Goal: Information Seeking & Learning: Learn about a topic

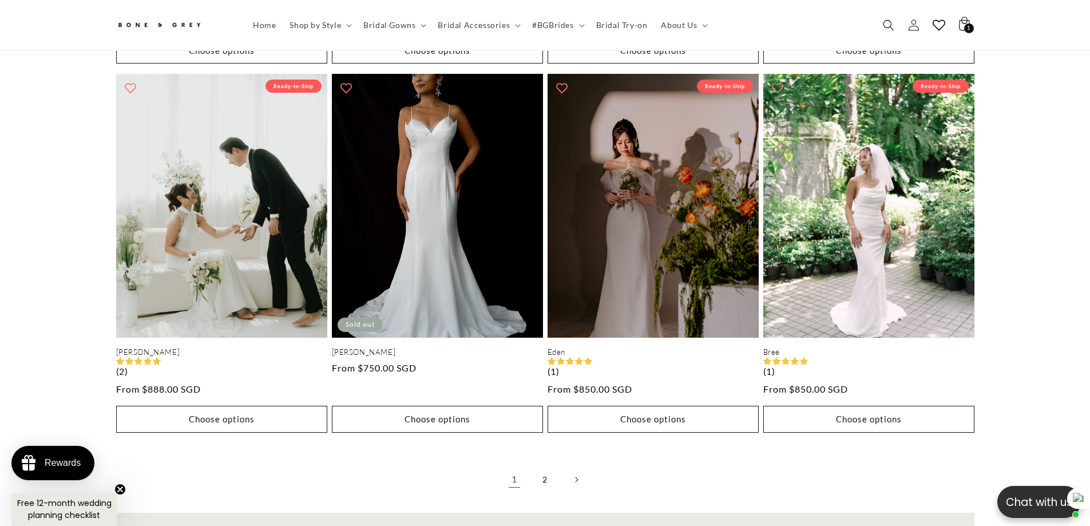
scroll to position [0, 630]
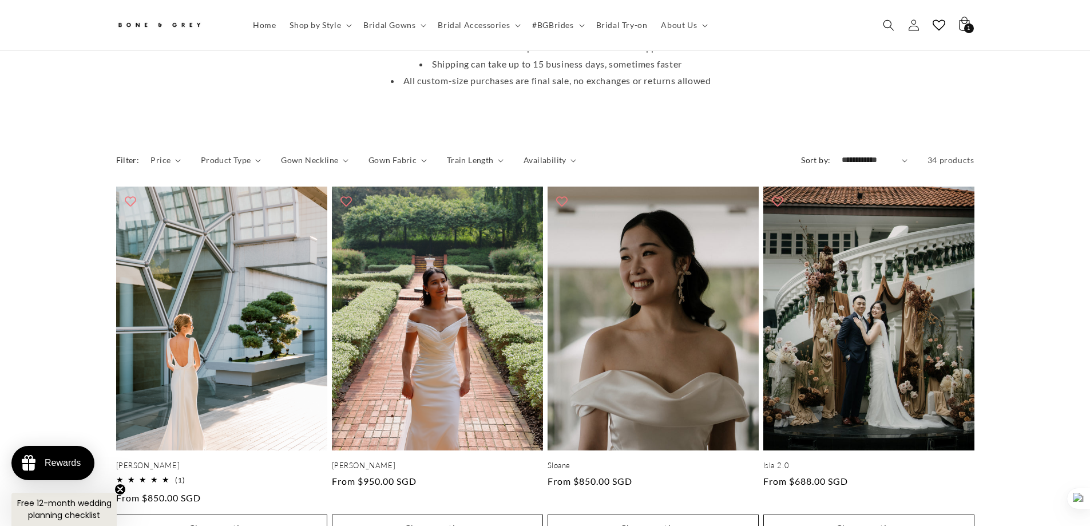
scroll to position [388, 0]
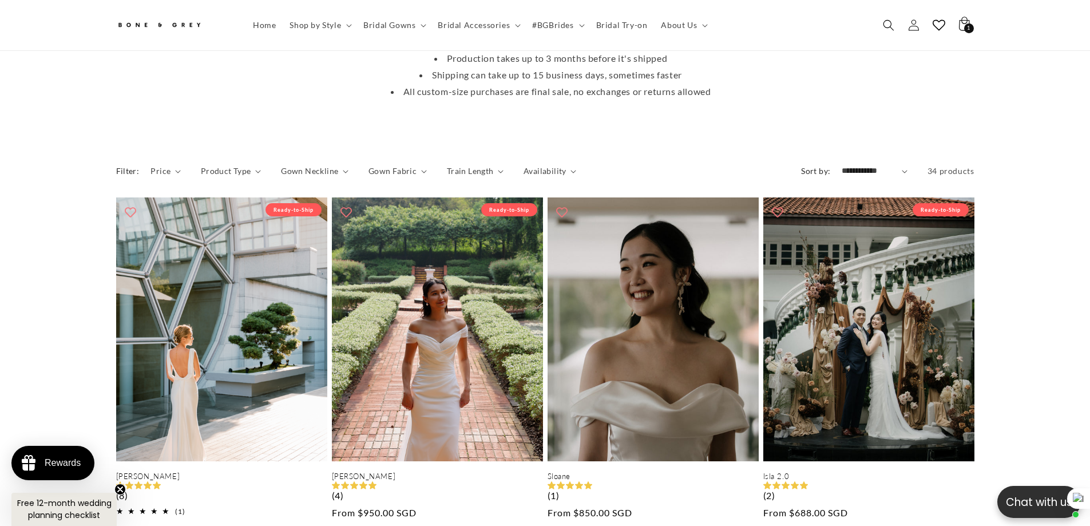
click at [874, 165] on select "**********" at bounding box center [875, 171] width 66 height 12
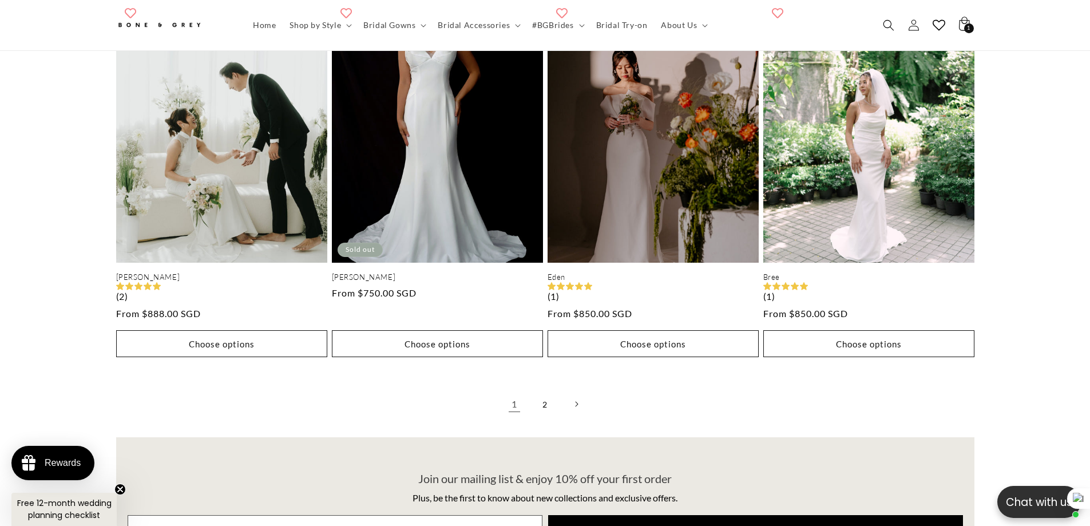
scroll to position [0, 0]
click at [545, 392] on link "2" at bounding box center [545, 404] width 25 height 25
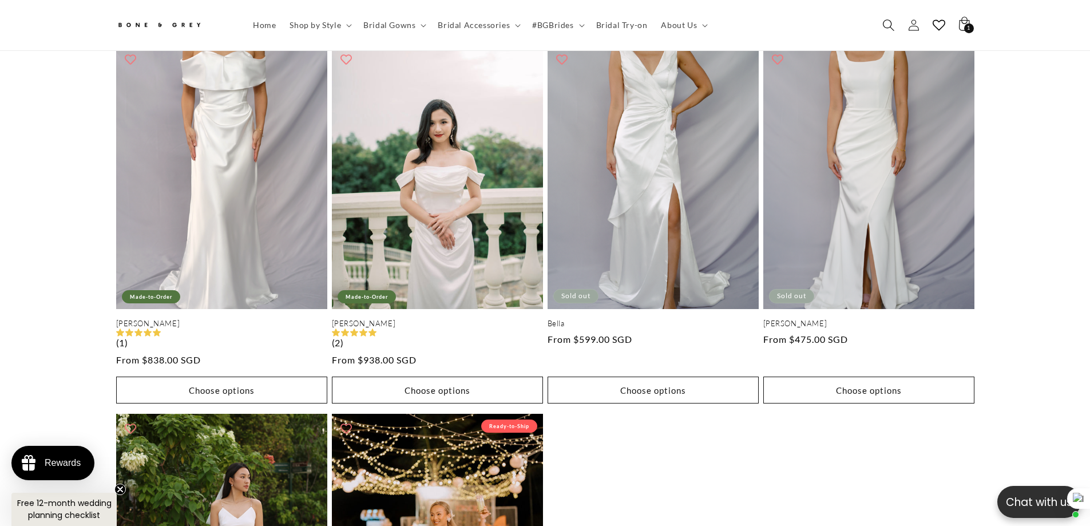
click at [891, 20] on icon "Search" at bounding box center [889, 25] width 12 height 12
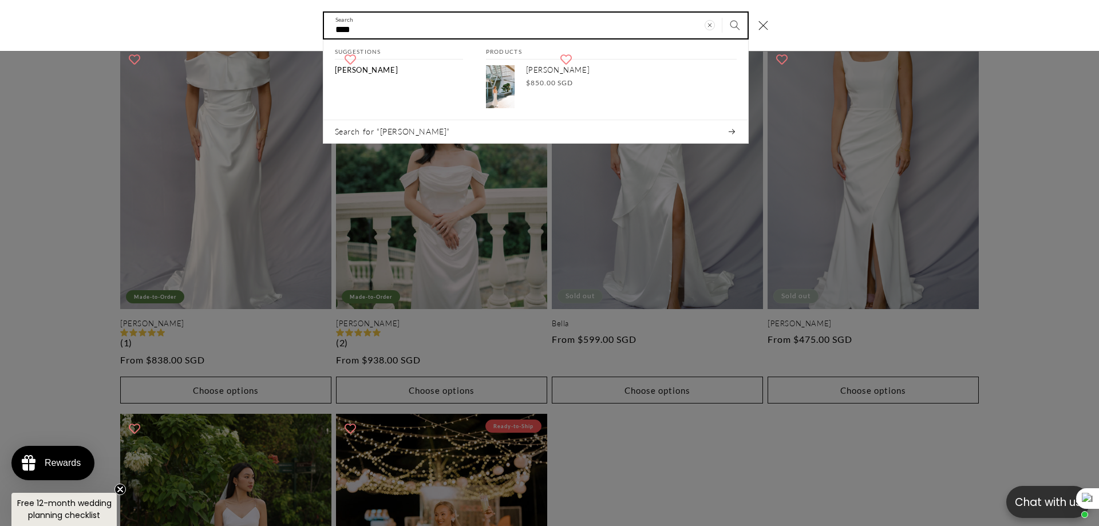
scroll to position [0, 315]
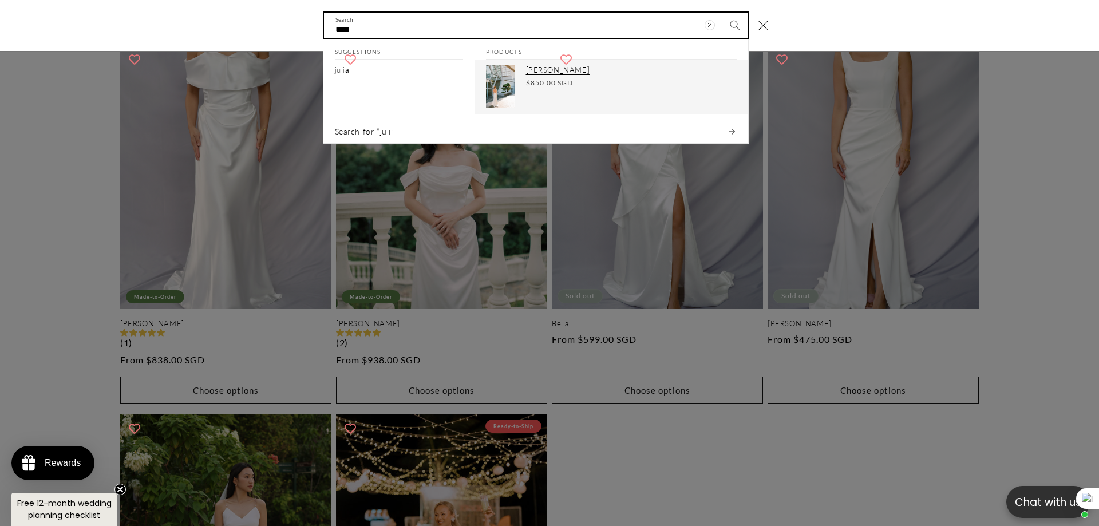
type input "****"
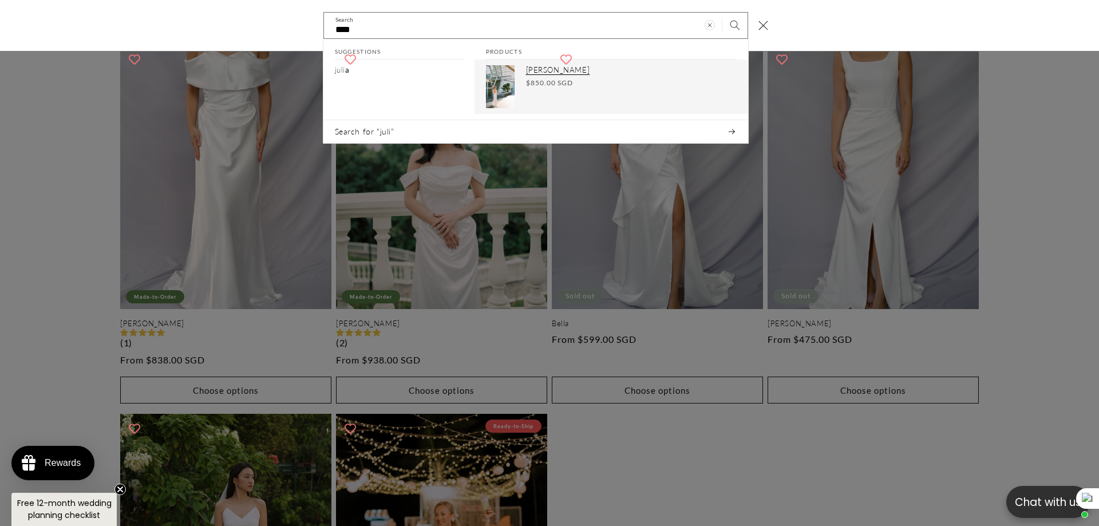
click at [523, 79] on link "Julia Regular price $850.00 SGD Regular price Sale price $850.00 SGD Unit price…" at bounding box center [612, 87] width 274 height 54
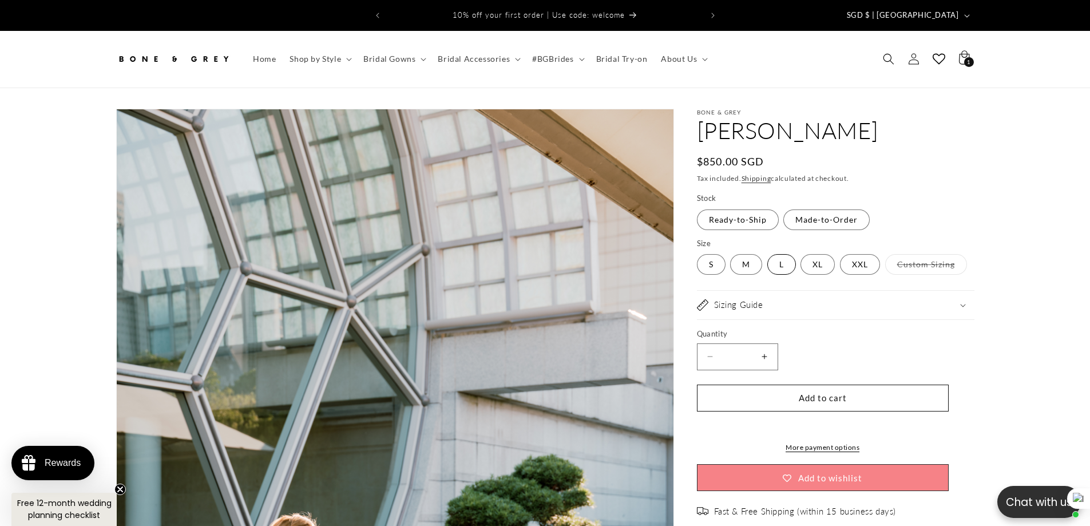
click at [780, 256] on label "L Variant sold out or unavailable" at bounding box center [782, 264] width 29 height 21
select select "**********"
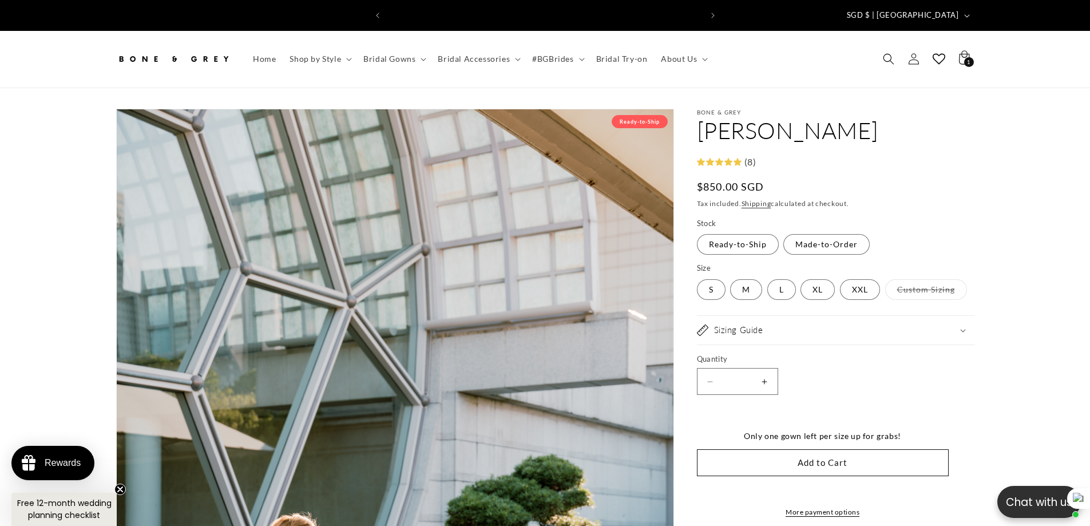
scroll to position [0, 315]
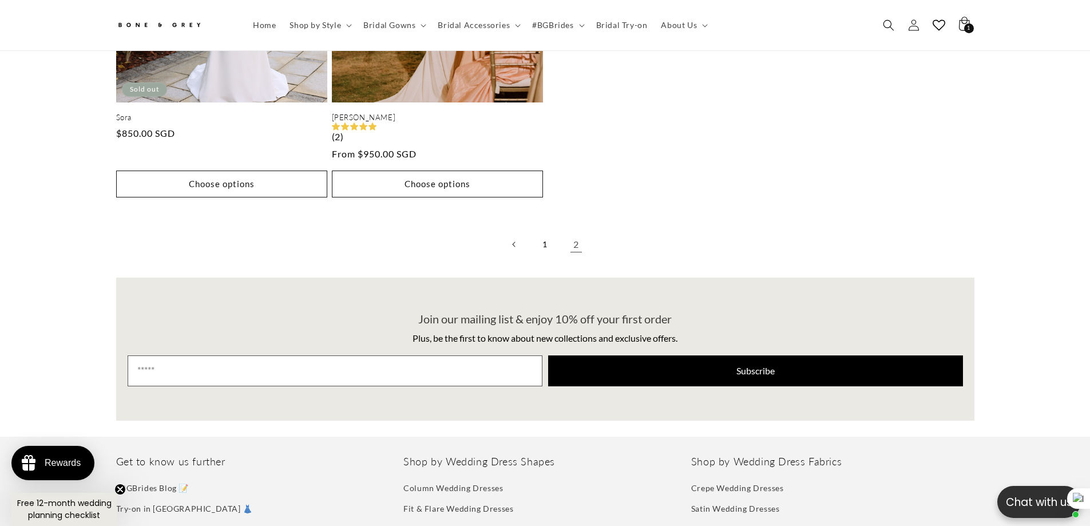
scroll to position [1476, 0]
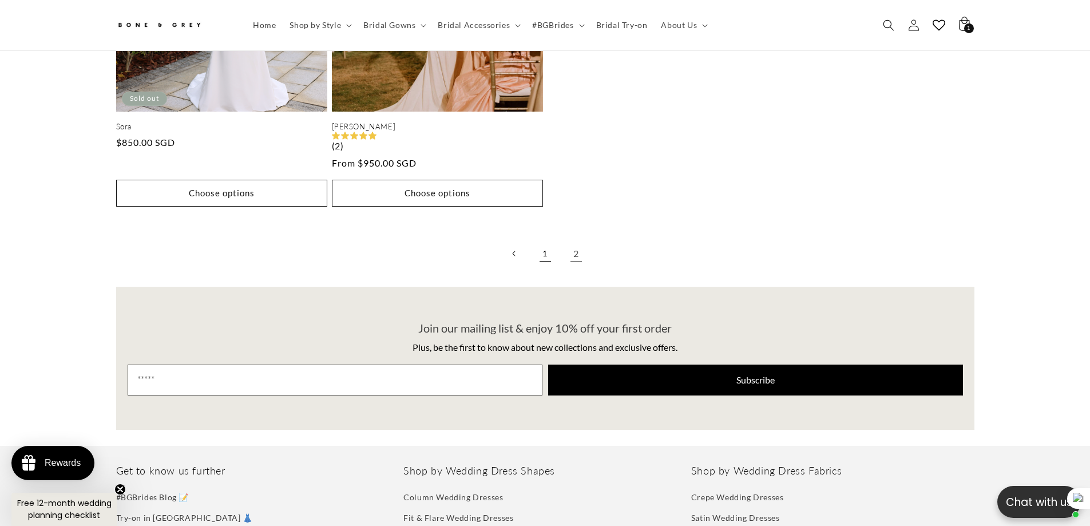
click at [541, 241] on link "1" at bounding box center [545, 253] width 25 height 25
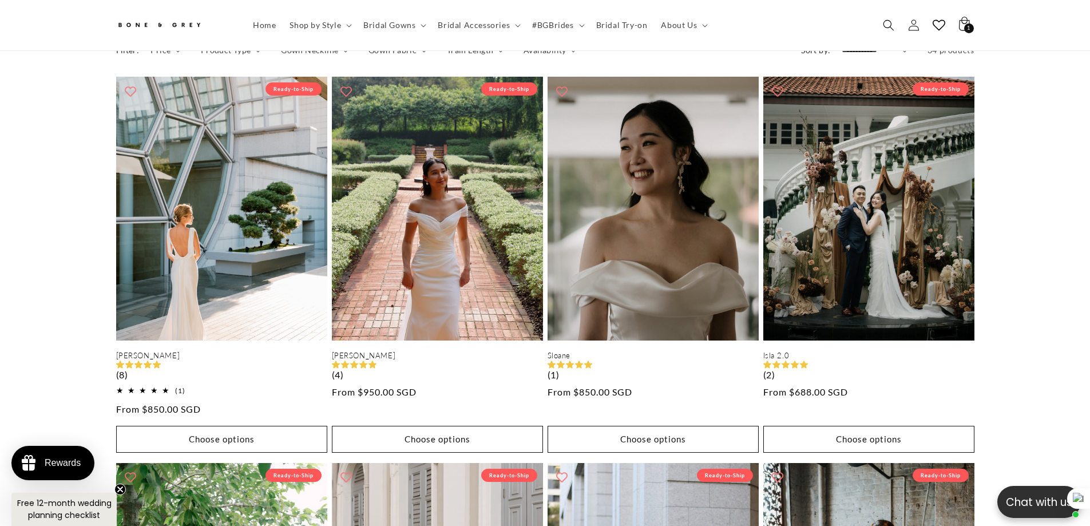
scroll to position [0, 630]
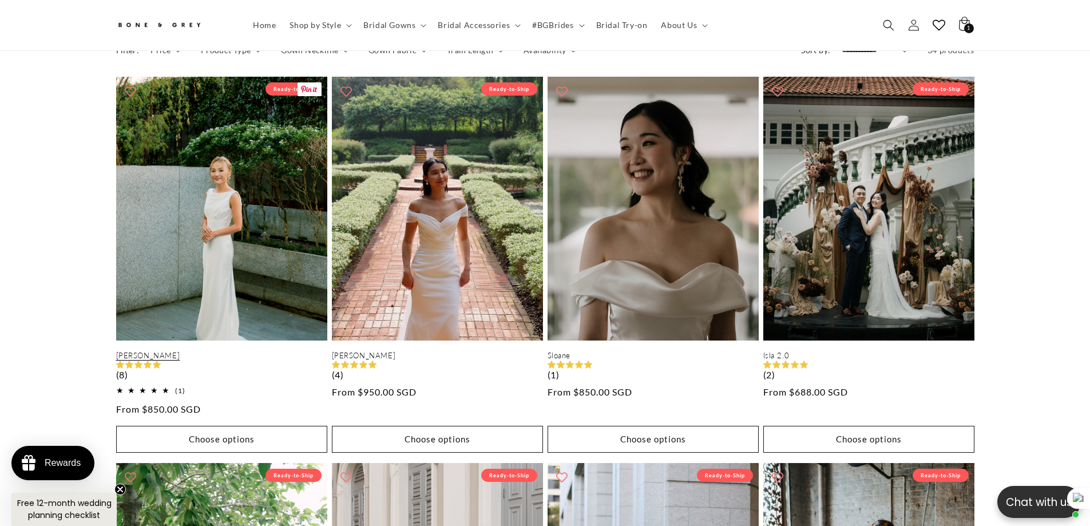
click at [145, 361] on link "[PERSON_NAME]" at bounding box center [221, 356] width 211 height 10
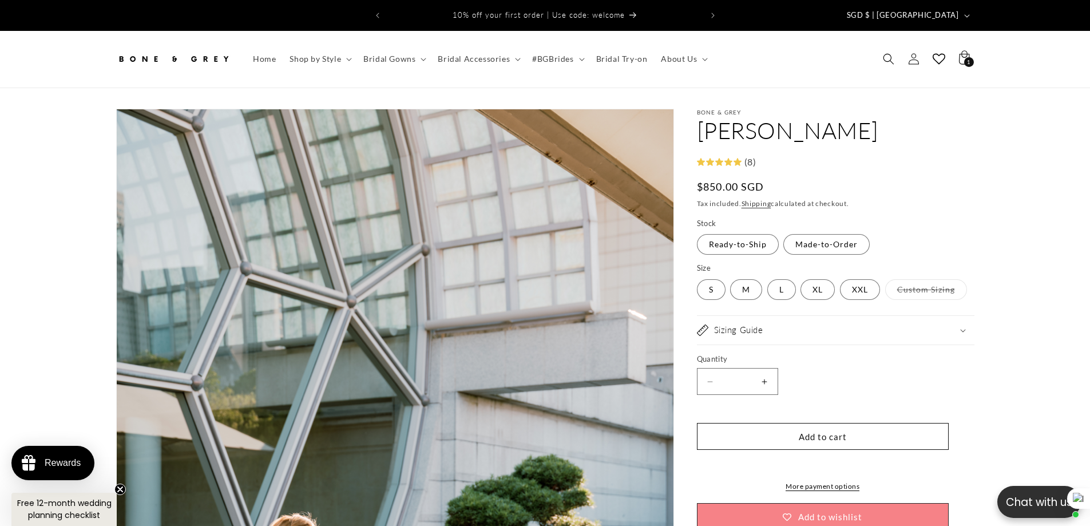
select select "**********"
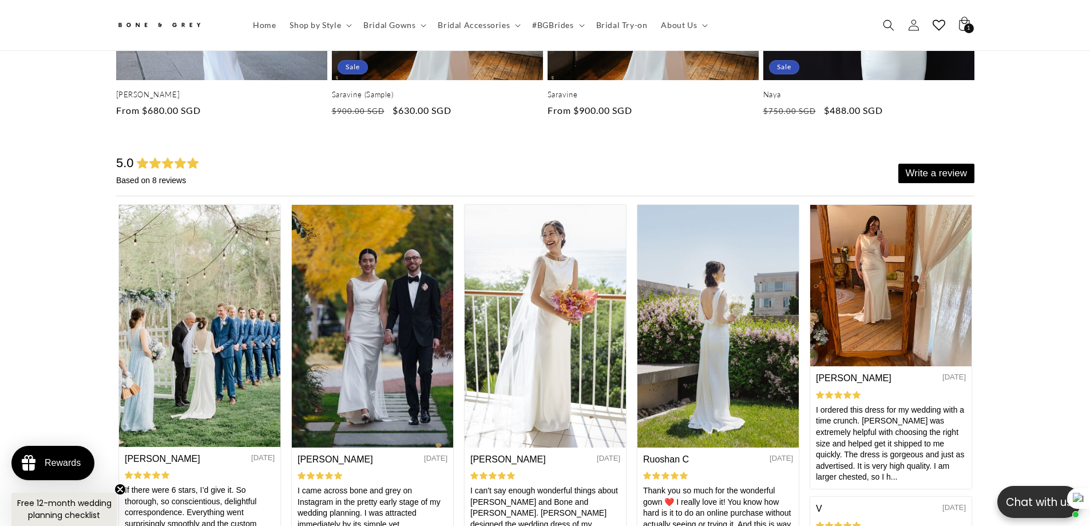
scroll to position [0, 630]
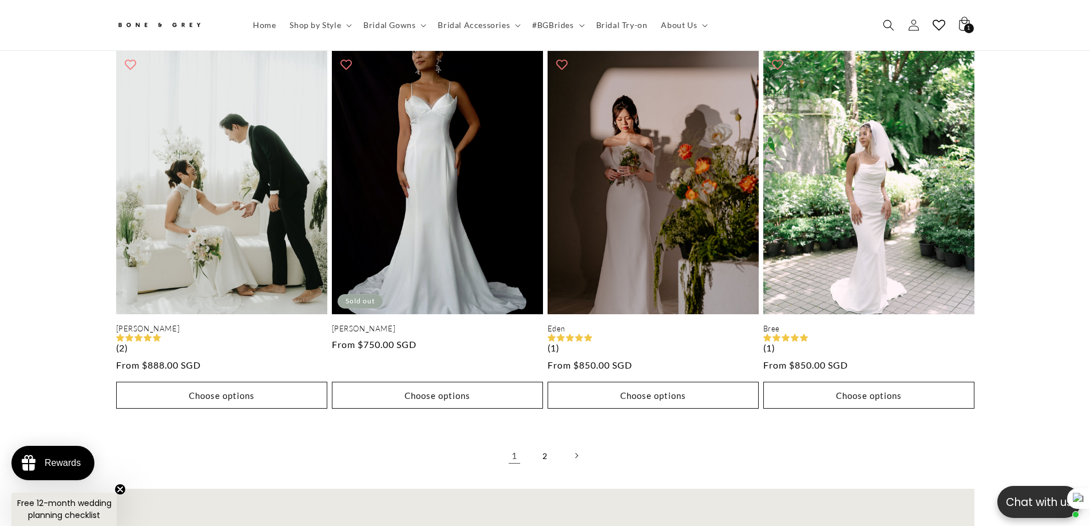
scroll to position [0, 315]
click at [544, 443] on link "2" at bounding box center [545, 455] width 25 height 25
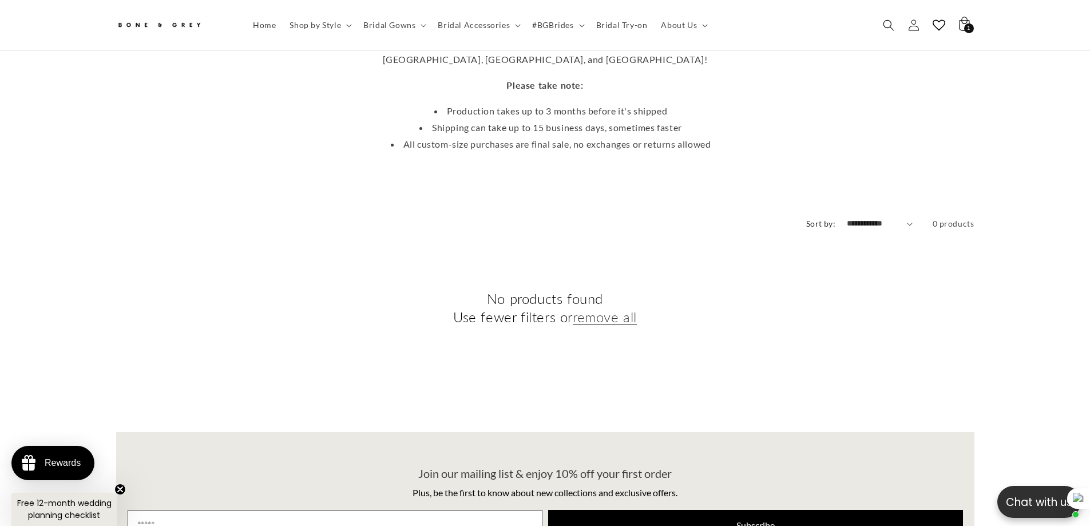
scroll to position [337, 0]
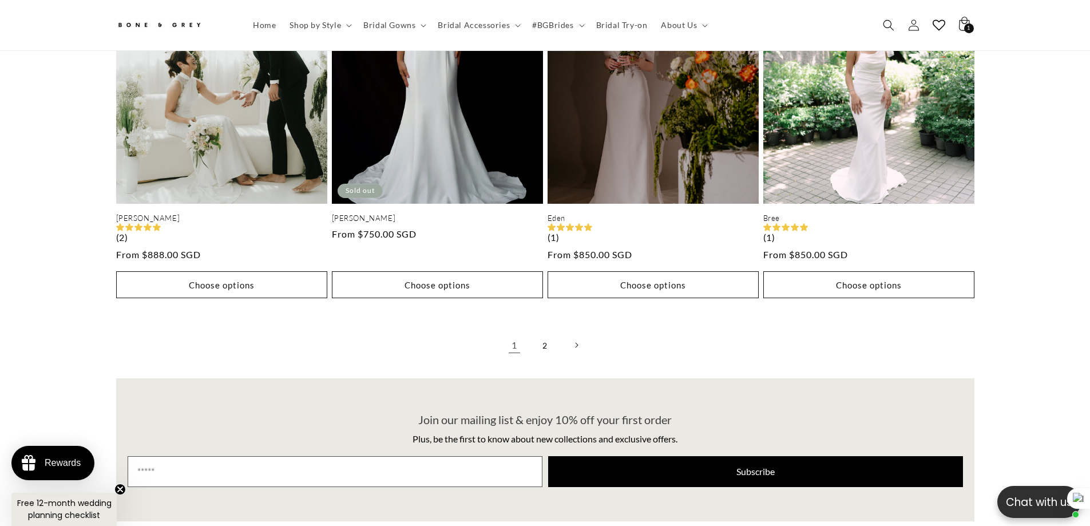
scroll to position [2470, 0]
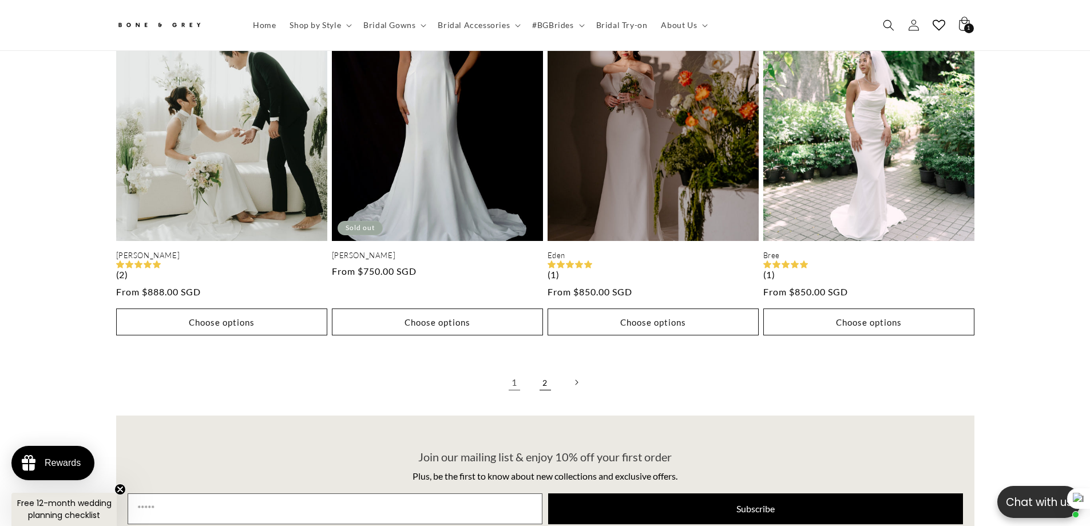
click at [540, 370] on link "2" at bounding box center [545, 382] width 25 height 25
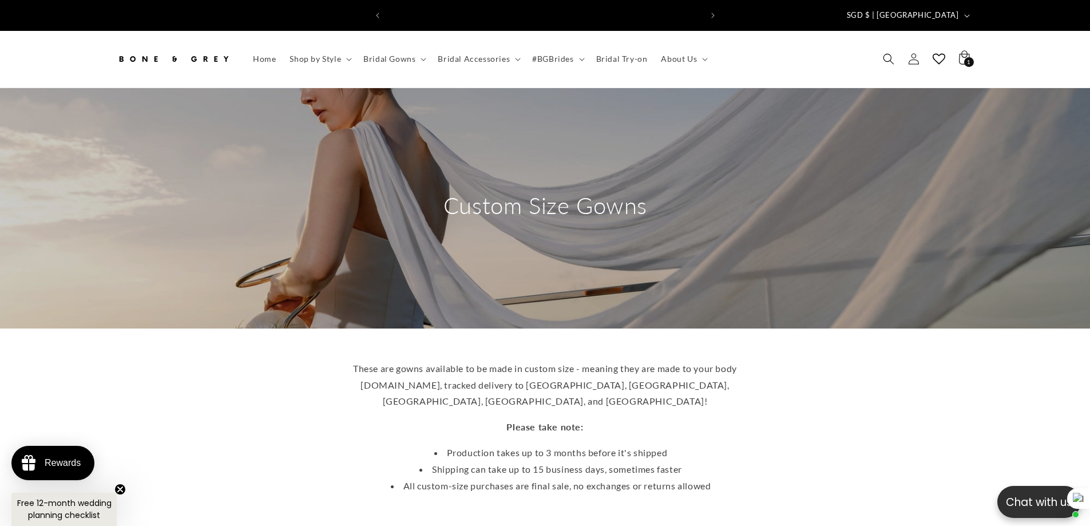
scroll to position [0, 315]
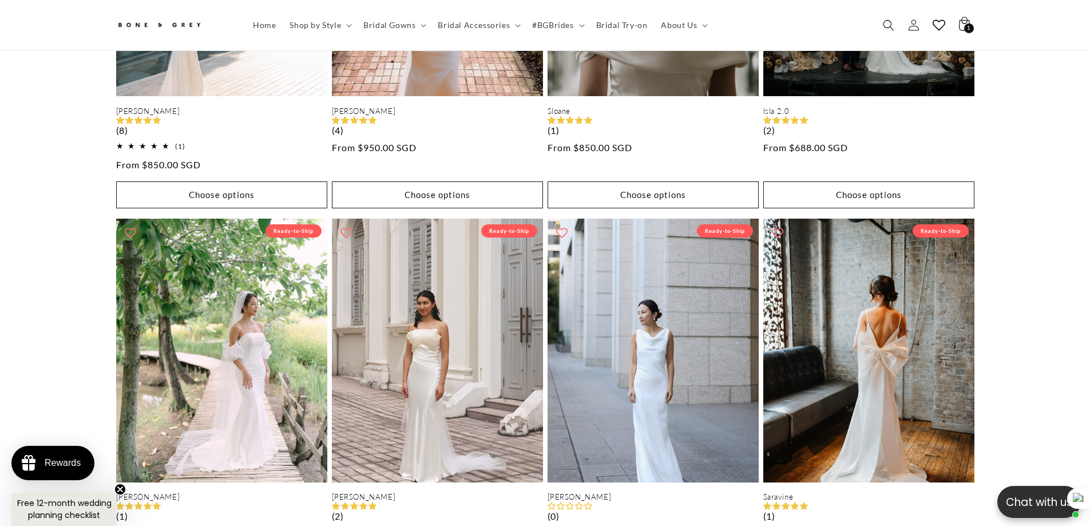
scroll to position [565, 0]
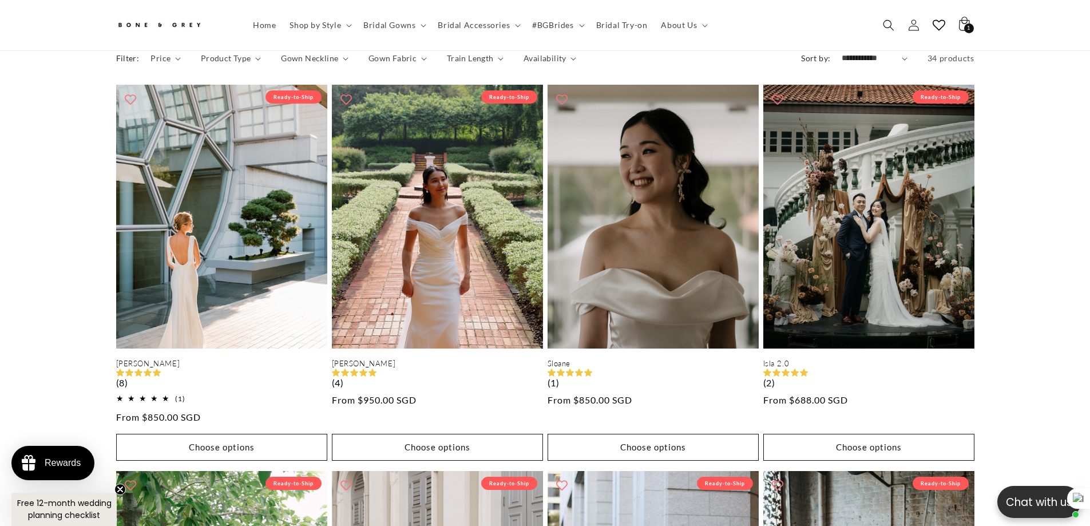
scroll to position [0, 630]
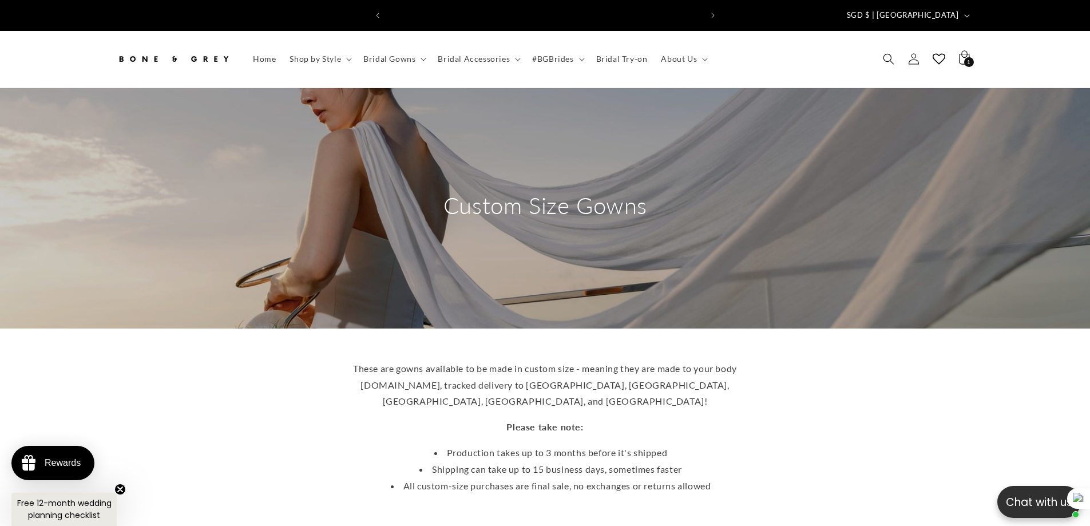
scroll to position [0, 630]
click at [392, 54] on span "Bridal Gowns" at bounding box center [389, 59] width 52 height 10
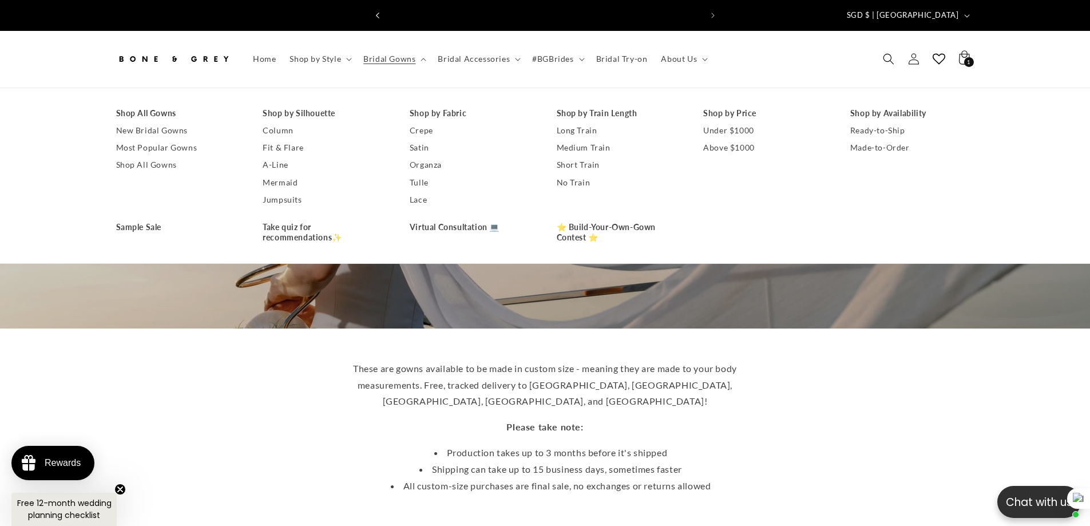
scroll to position [0, 630]
click at [914, 351] on div "These are gowns available to be made in custom size - meaning they are made to …" at bounding box center [546, 427] width 916 height 152
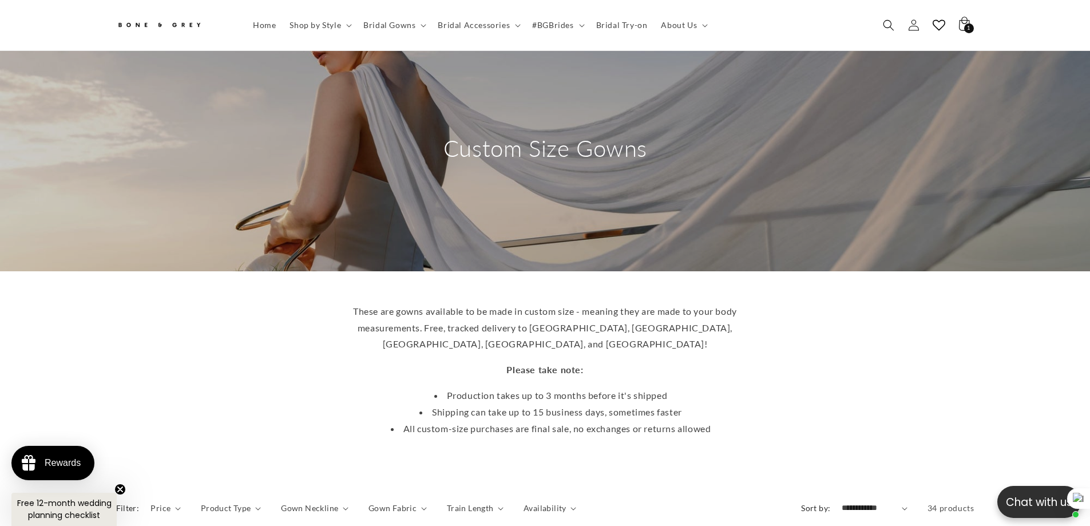
scroll to position [0, 315]
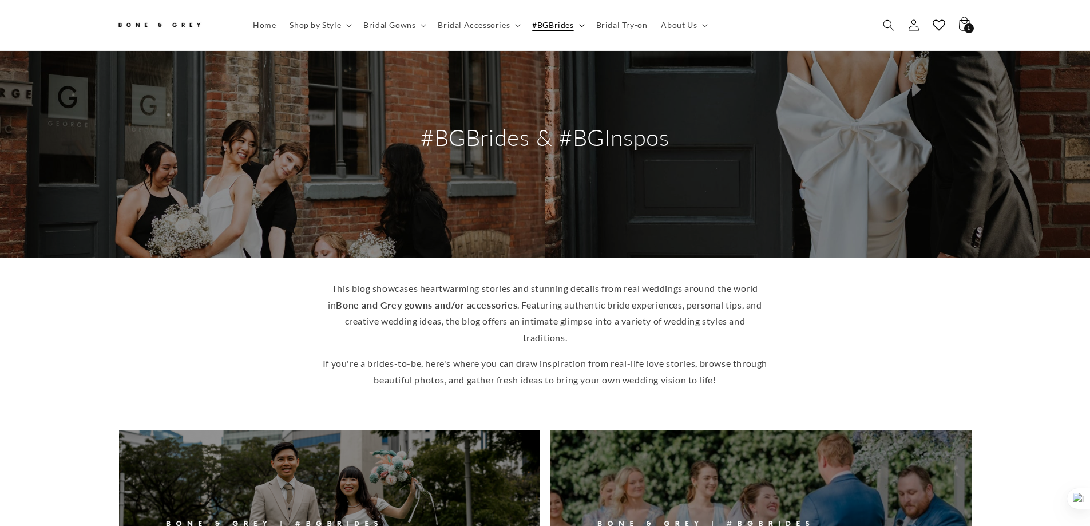
click at [532, 11] on header "Home Shop by Style Shop by Style Vows in Motion By Style" at bounding box center [546, 25] width 916 height 50
click at [551, 22] on span "#BGBrides" at bounding box center [552, 25] width 41 height 10
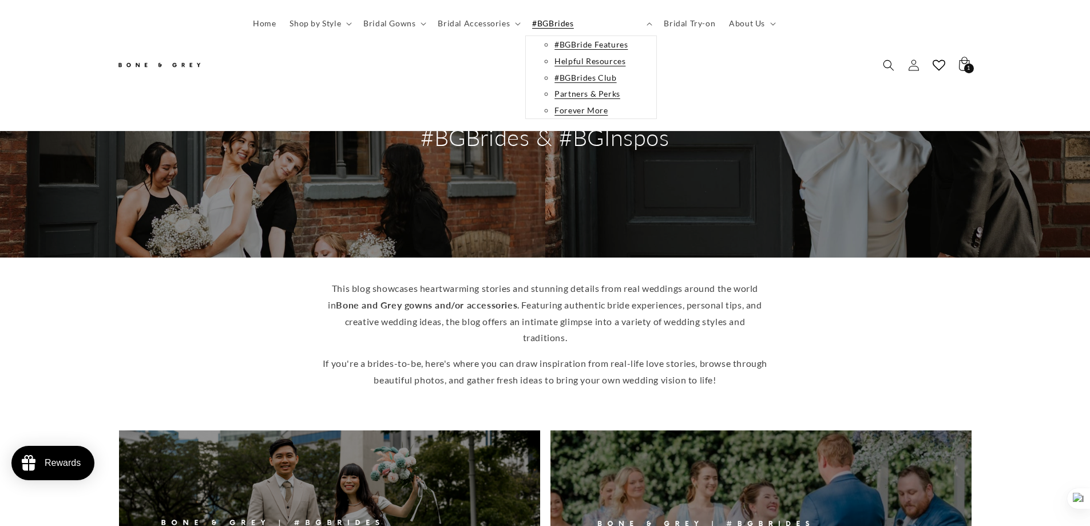
scroll to position [0, 315]
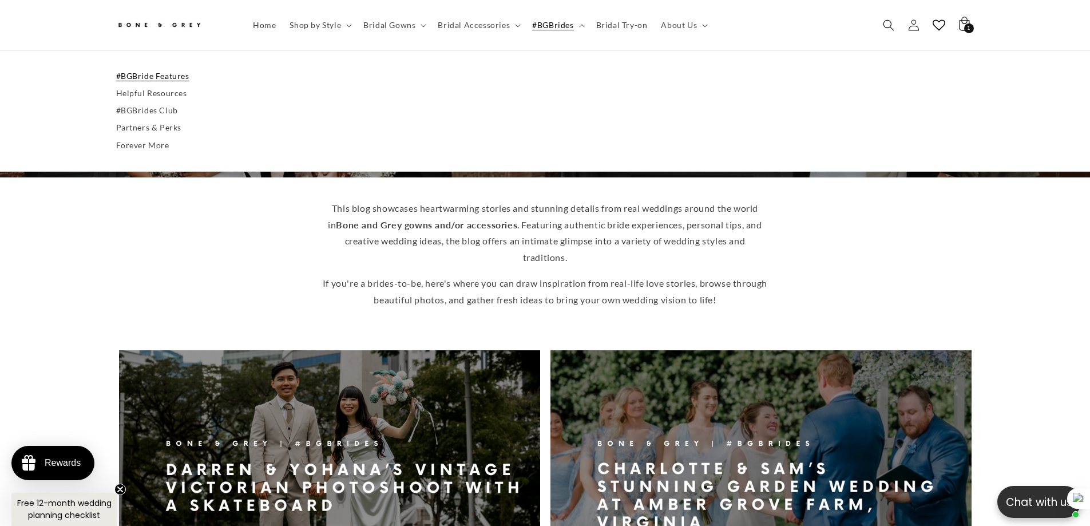
click at [75, 263] on div "This blog showcases heartwarming stories and stunning details from real wedding…" at bounding box center [545, 257] width 1090 height 161
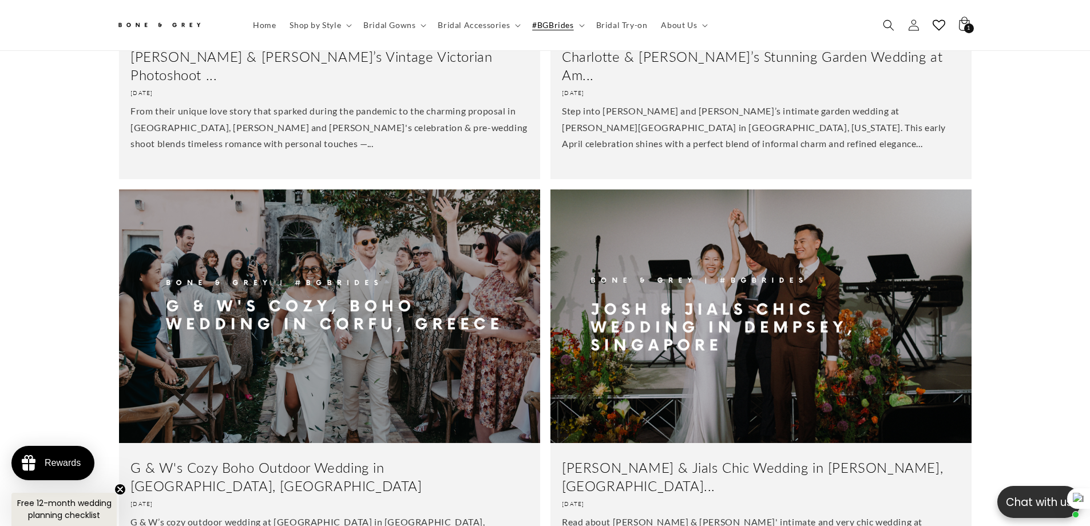
scroll to position [717, 0]
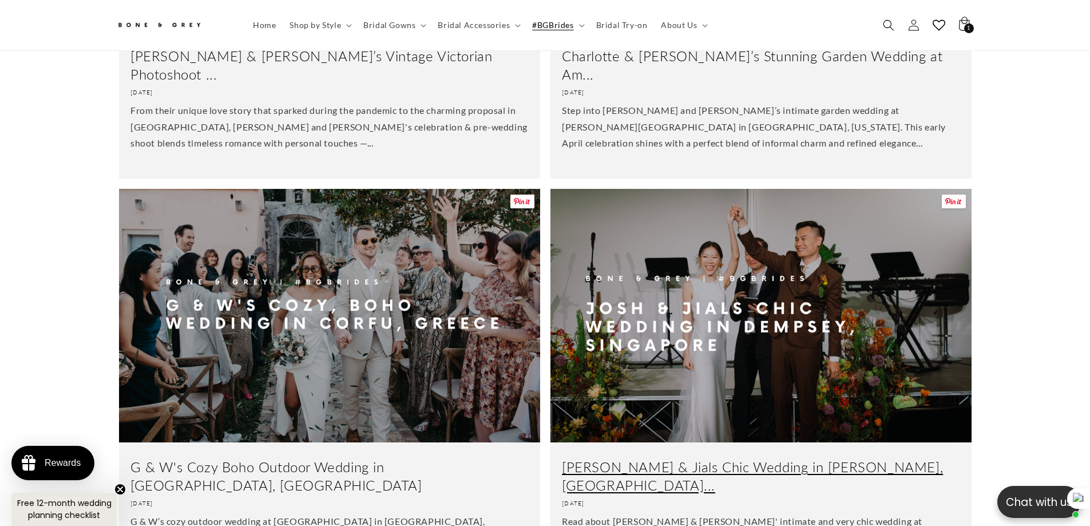
click at [753, 458] on link "Josh & Jials Chic Wedding in Dempsey, Singapore..." at bounding box center [761, 475] width 398 height 35
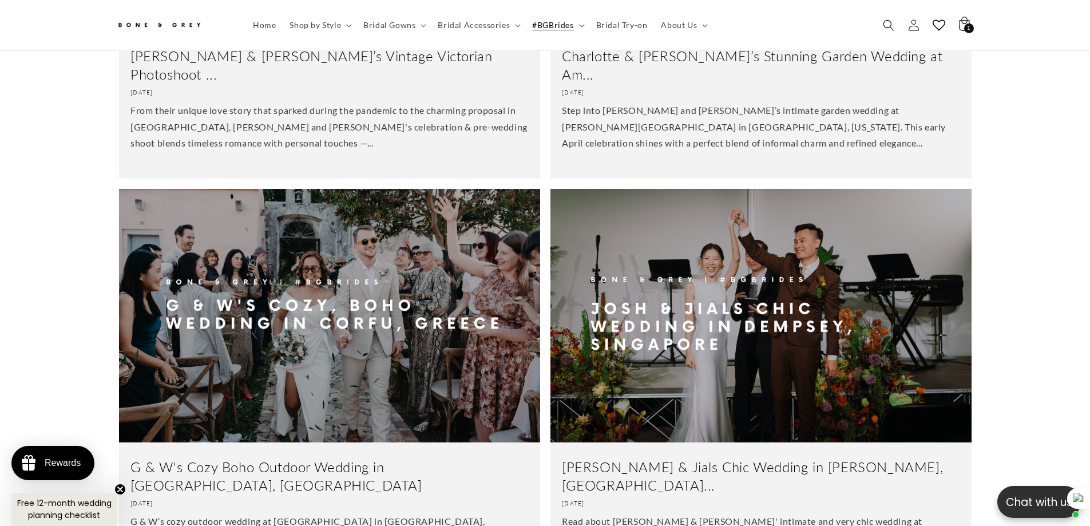
scroll to position [0, 630]
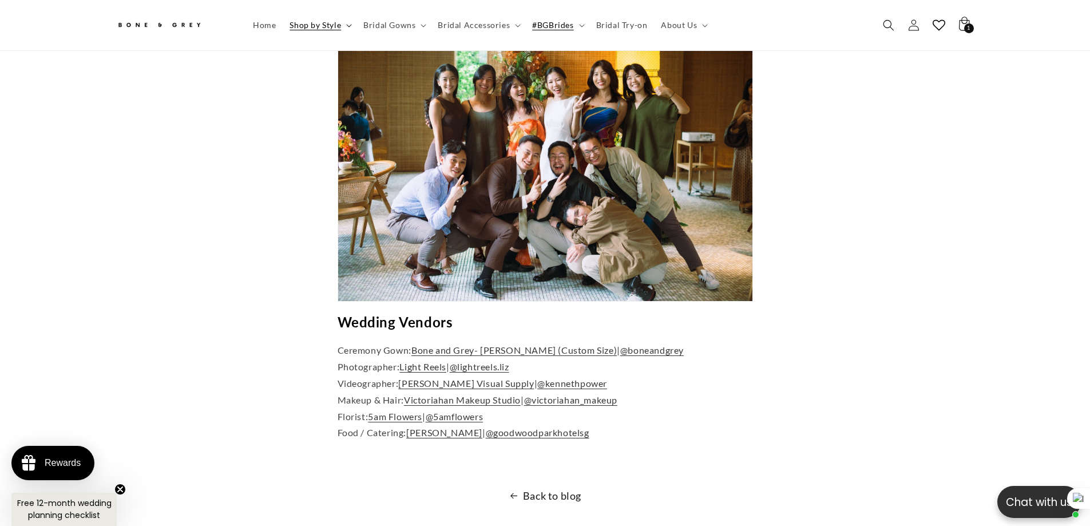
click at [327, 21] on span "Shop by Style" at bounding box center [316, 25] width 52 height 10
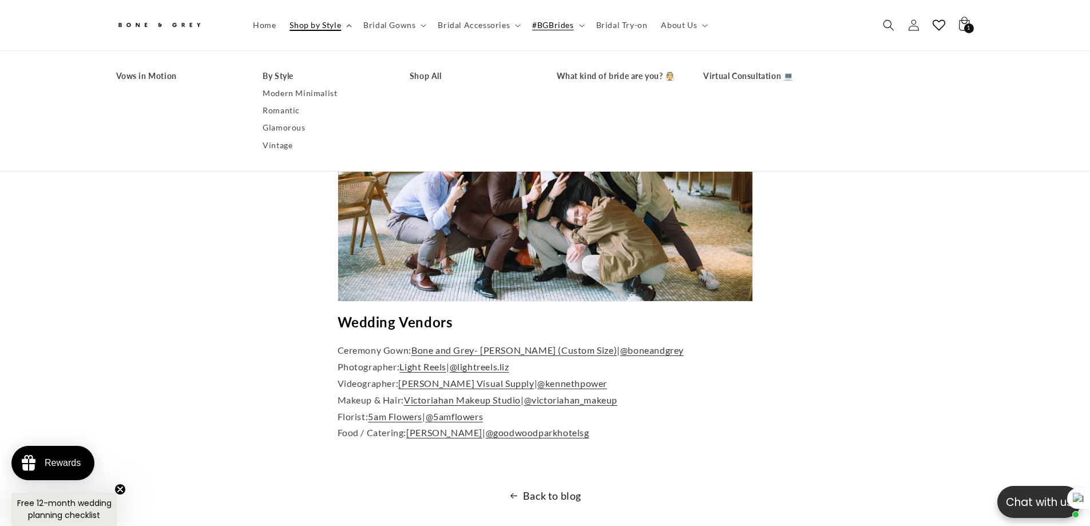
click at [327, 21] on span "Shop by Style" at bounding box center [316, 25] width 52 height 10
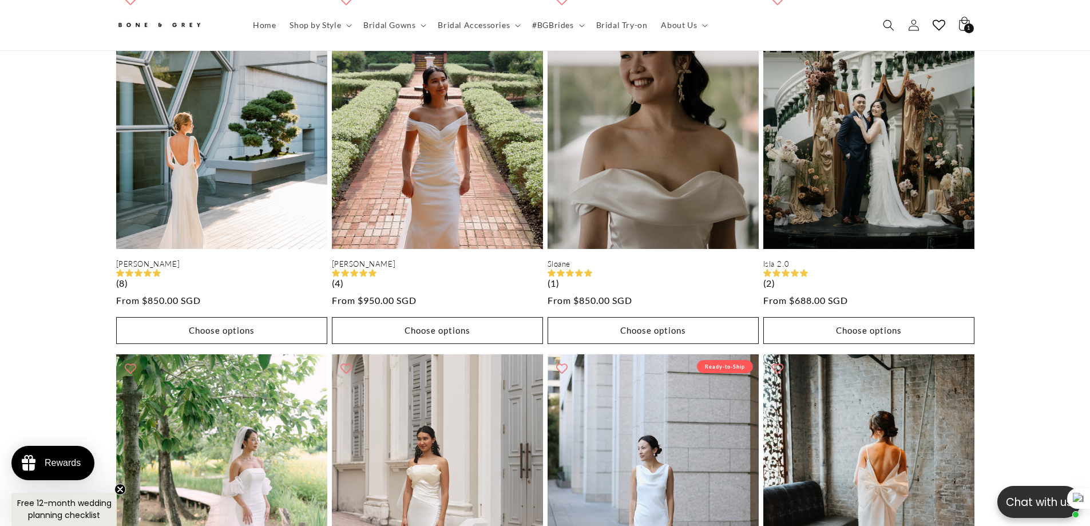
scroll to position [567, 0]
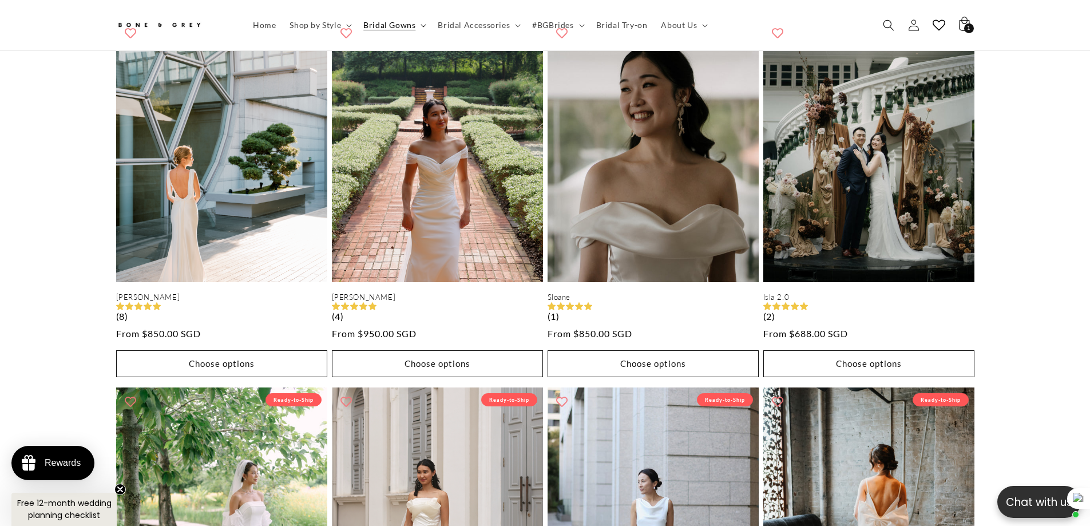
click at [395, 31] on summary "Bridal Gowns" at bounding box center [394, 25] width 74 height 24
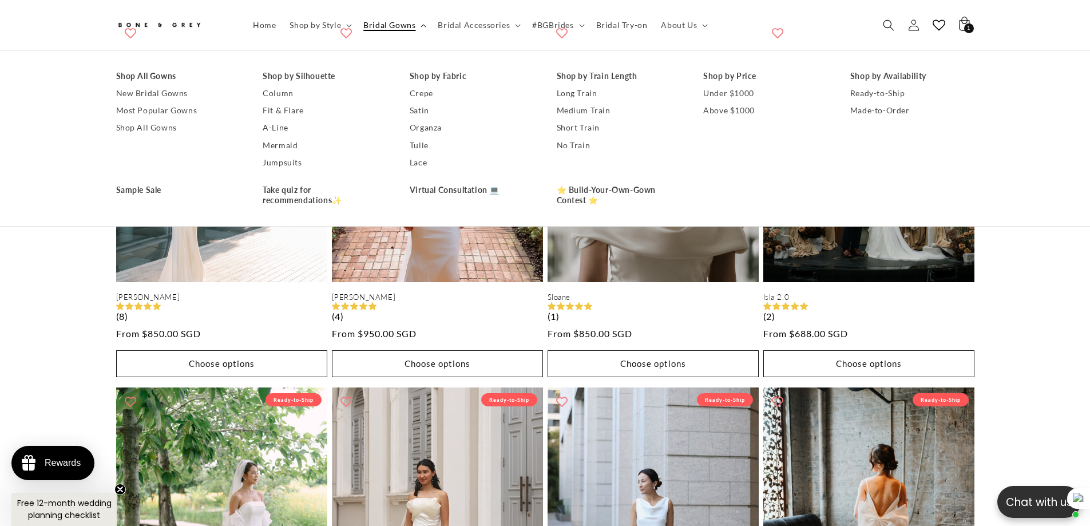
click at [395, 31] on summary "Bridal Gowns" at bounding box center [394, 25] width 74 height 24
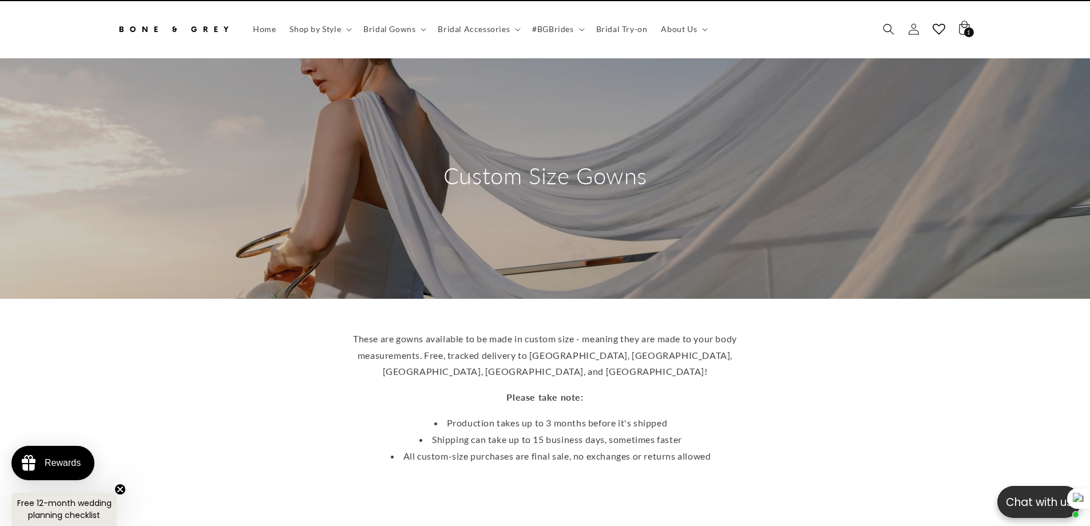
scroll to position [0, 0]
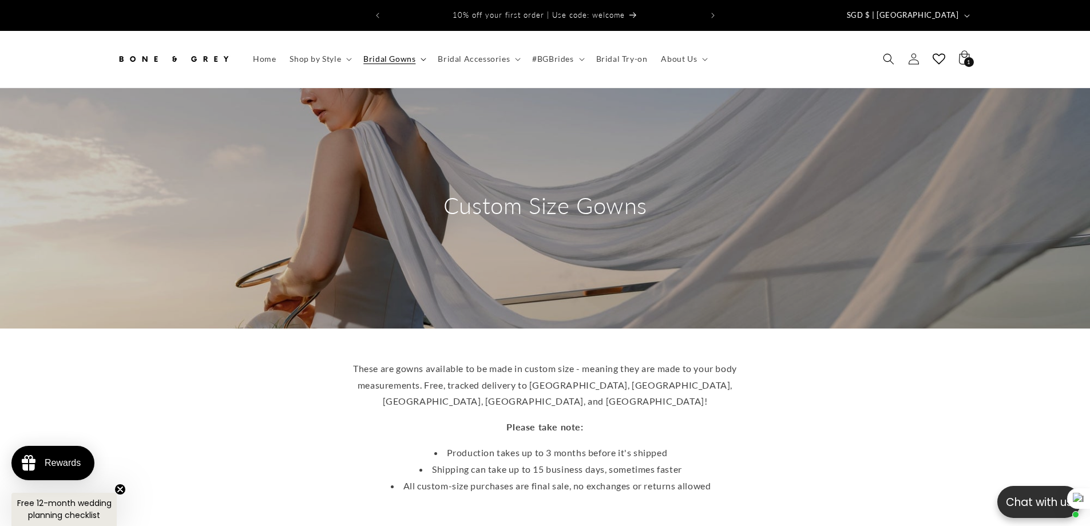
click at [387, 54] on span "Bridal Gowns" at bounding box center [389, 59] width 52 height 10
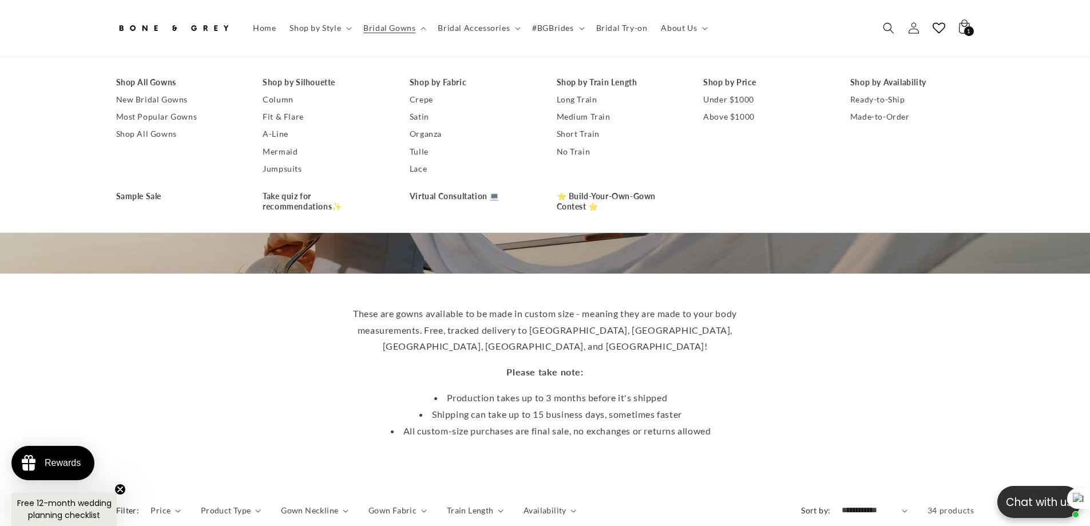
scroll to position [57, 0]
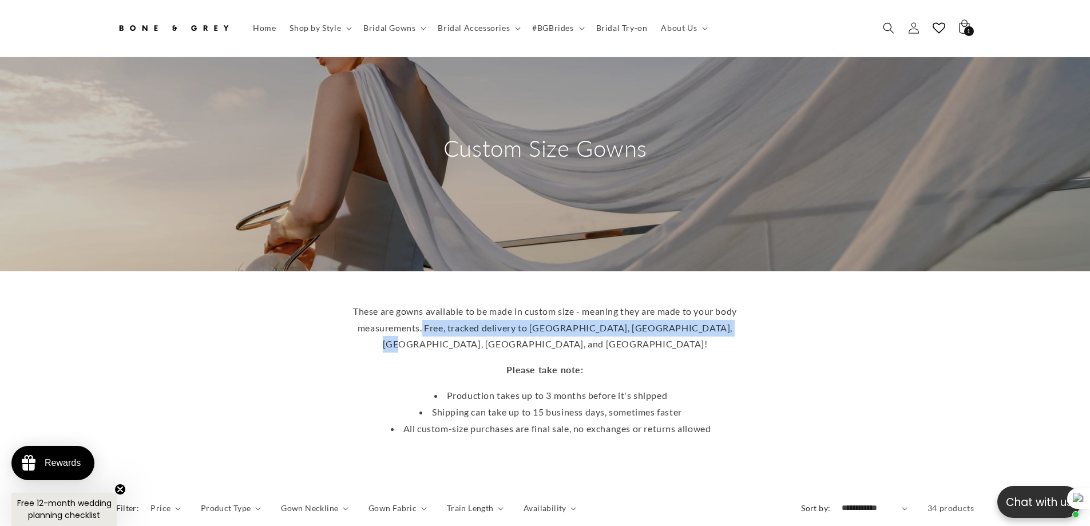
drag, startPoint x: 434, startPoint y: 321, endPoint x: 808, endPoint y: 313, distance: 374.4
click at [808, 313] on div "These are gowns available to be made in custom size - meaning they are made to …" at bounding box center [546, 370] width 916 height 152
copy p "Free, tracked delivery to Australia, Canada, US, UK, and Singapore!"
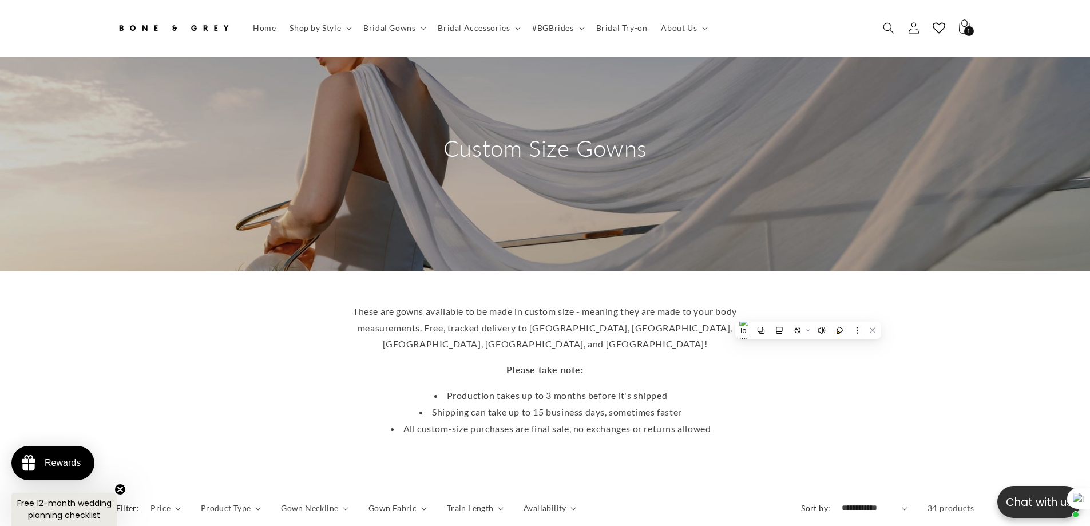
click at [220, 296] on div "These are gowns available to be made in custom size - meaning they are made to …" at bounding box center [546, 370] width 916 height 152
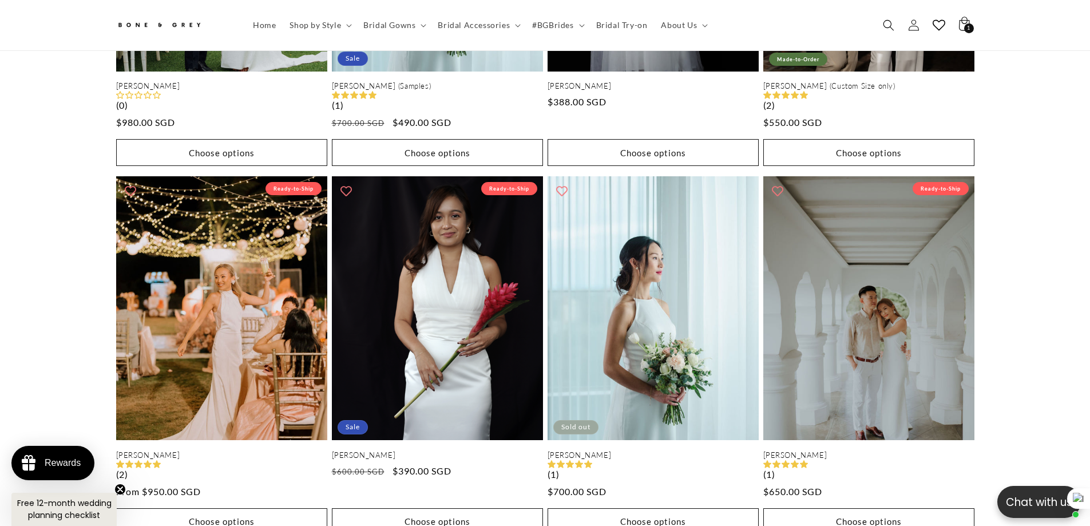
scroll to position [1138, 0]
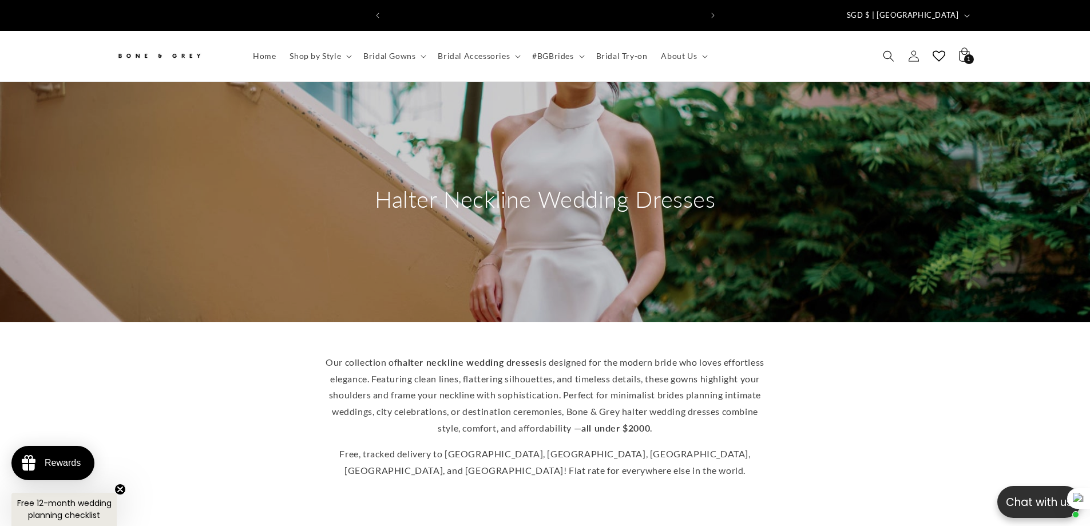
scroll to position [0, 315]
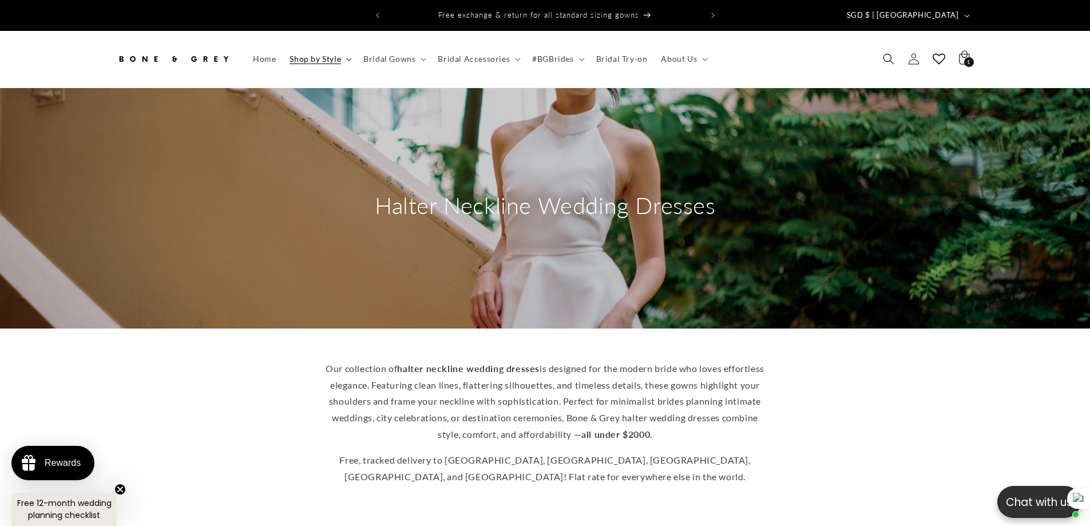
click at [322, 54] on span "Shop by Style" at bounding box center [316, 59] width 52 height 10
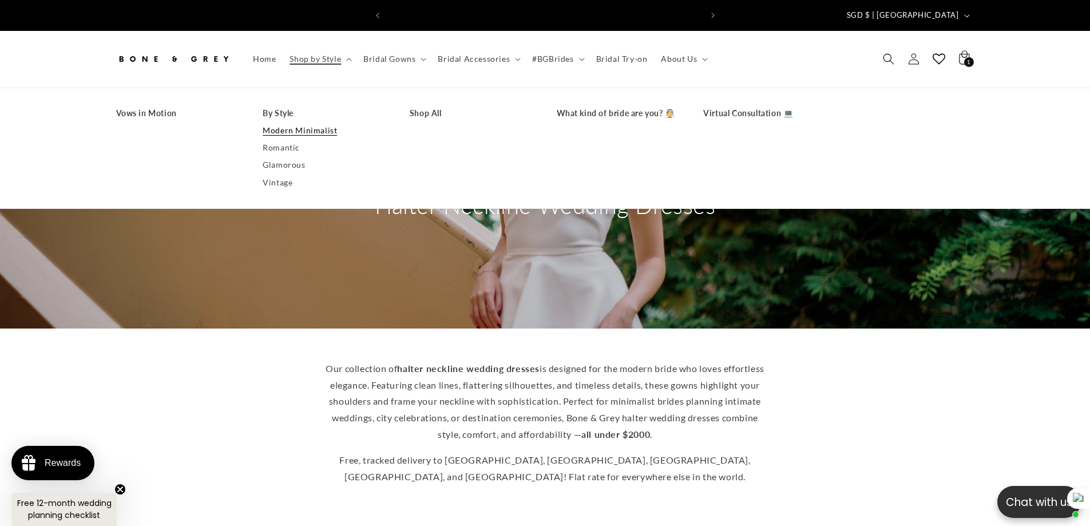
scroll to position [0, 630]
click at [280, 122] on link "Modern Minimalist" at bounding box center [325, 130] width 124 height 17
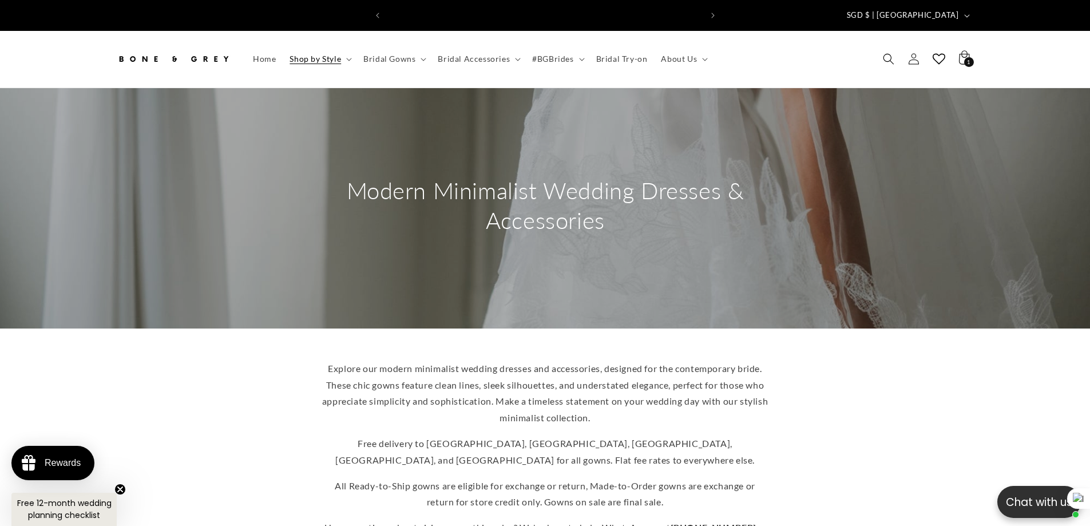
scroll to position [0, 630]
